Goal: Information Seeking & Learning: Learn about a topic

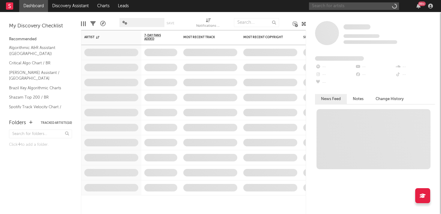
click at [366, 8] on input "text" at bounding box center [354, 5] width 90 height 7
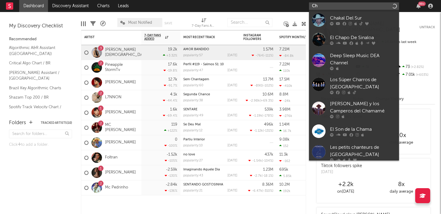
type input "C"
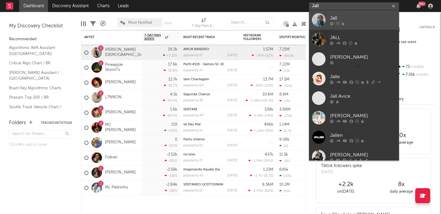
type input "Jall"
click at [309, 22] on link "Jall" at bounding box center [354, 19] width 90 height 19
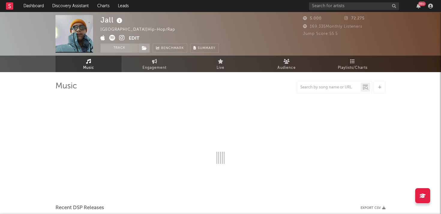
select select "6m"
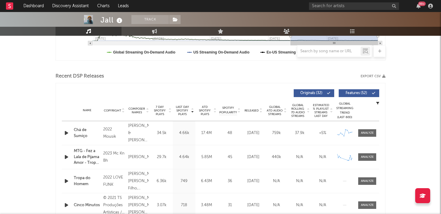
scroll to position [188, 0]
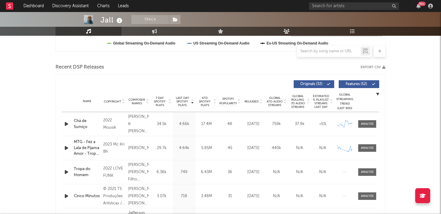
click at [82, 121] on div "Chá de Sumiço" at bounding box center [87, 124] width 26 height 12
click at [366, 121] on div at bounding box center [367, 123] width 13 height 4
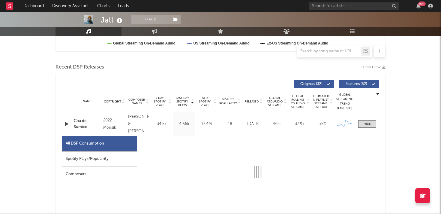
select select "6m"
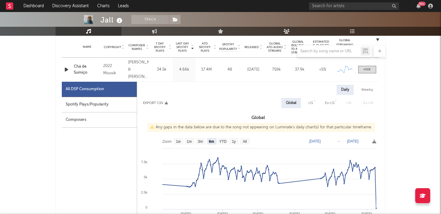
scroll to position [242, 0]
click at [366, 90] on div "Weekly" at bounding box center [367, 90] width 21 height 10
select select "6m"
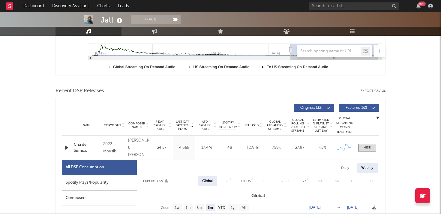
scroll to position [149, 0]
